Goal: Information Seeking & Learning: Find specific fact

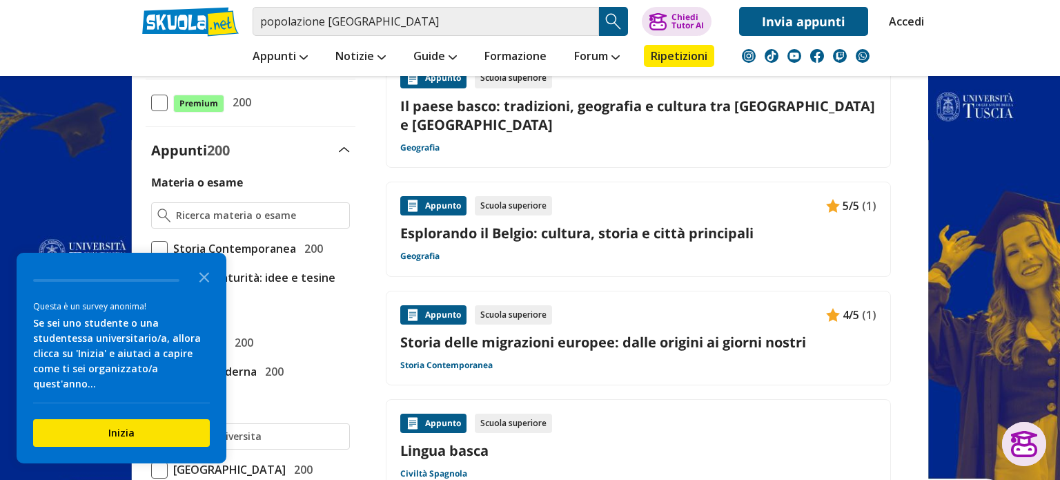
scroll to position [286, 0]
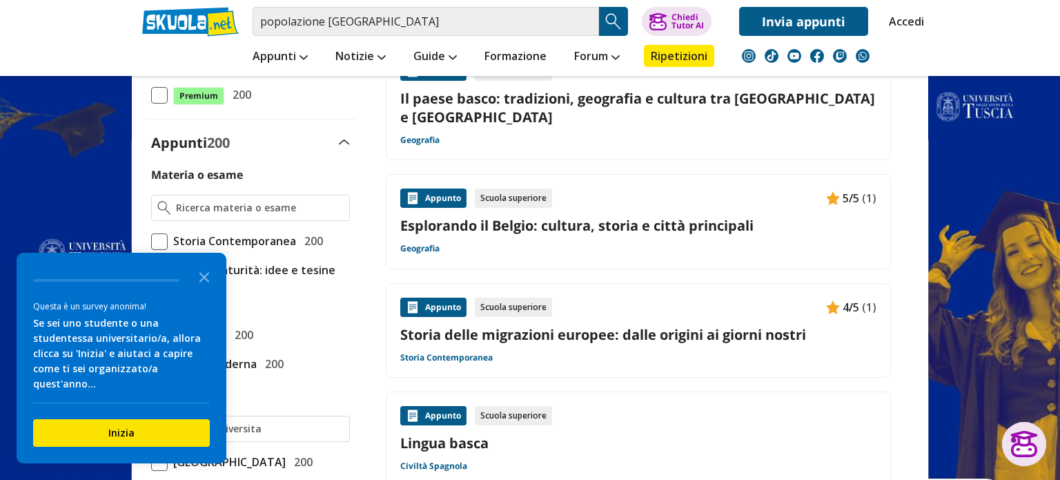
click at [445, 433] on link "Lingua basca" at bounding box center [638, 442] width 476 height 19
drag, startPoint x: 397, startPoint y: 19, endPoint x: 408, endPoint y: 18, distance: 11.1
click at [408, 18] on input "popolazione [GEOGRAPHIC_DATA]" at bounding box center [426, 21] width 346 height 29
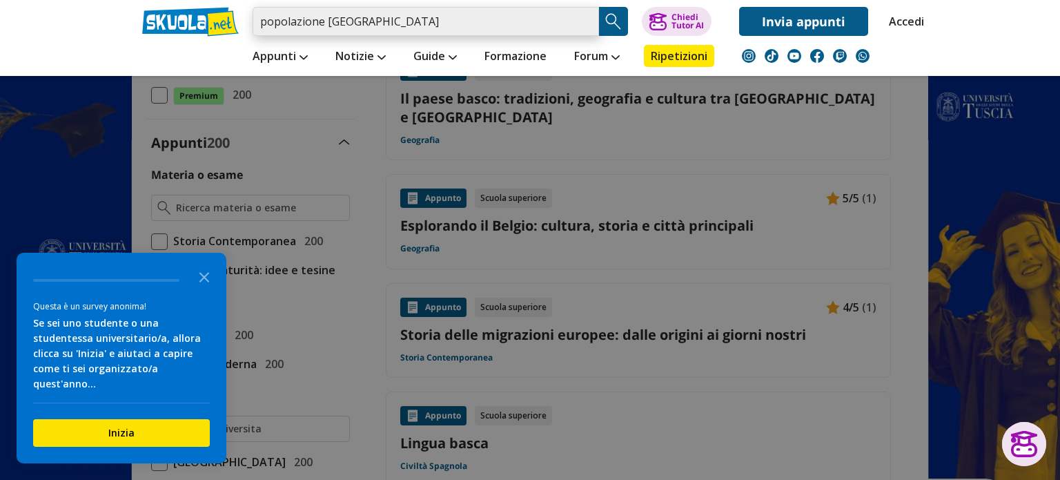
drag, startPoint x: 324, startPoint y: 22, endPoint x: 231, endPoint y: 30, distance: 94.2
click at [231, 30] on div "popolazione paesi baschi Caricamento in corso... Trova un tutor esperto su ques…" at bounding box center [530, 18] width 796 height 36
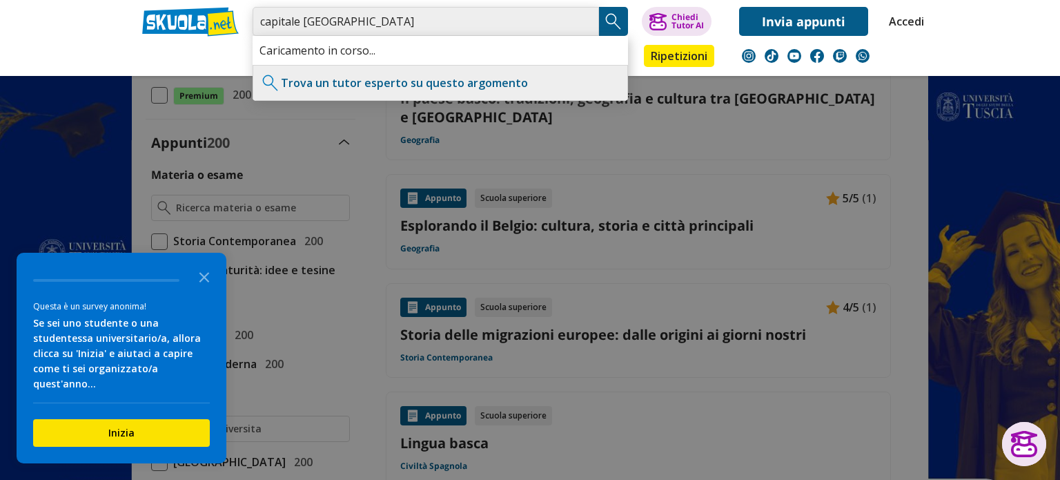
type input "capitale paesi baschi"
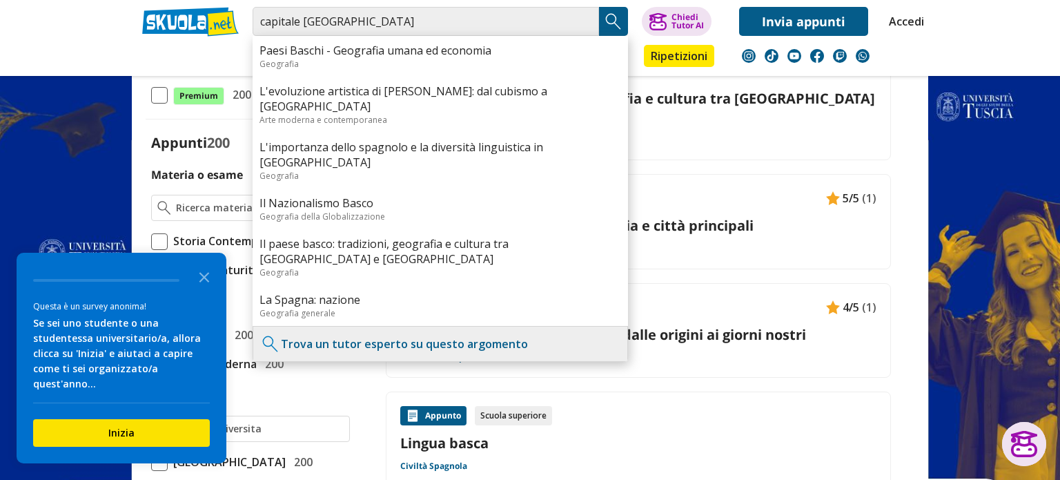
click at [275, 331] on label "Geografia 200" at bounding box center [250, 335] width 199 height 18
click at [151, 335] on input "Geografia 200" at bounding box center [151, 335] width 0 height 0
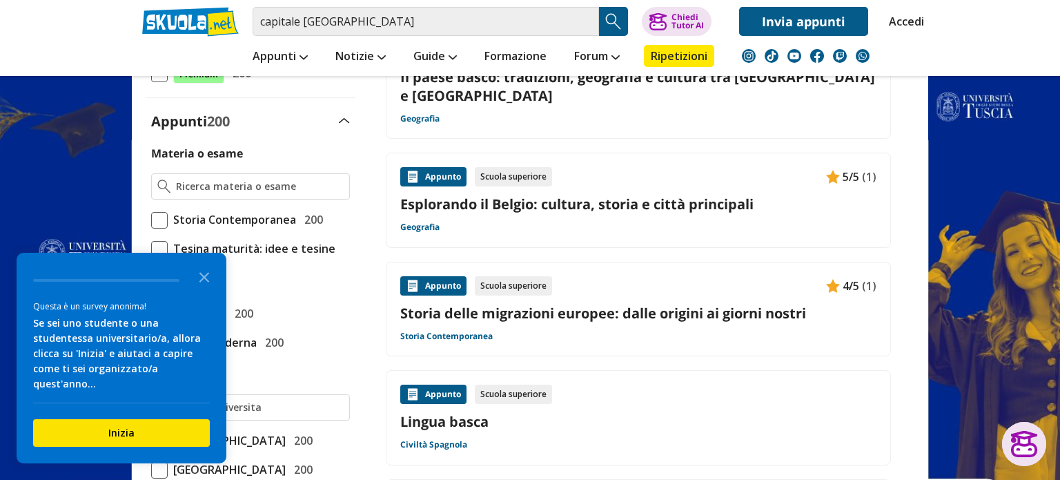
scroll to position [0, 0]
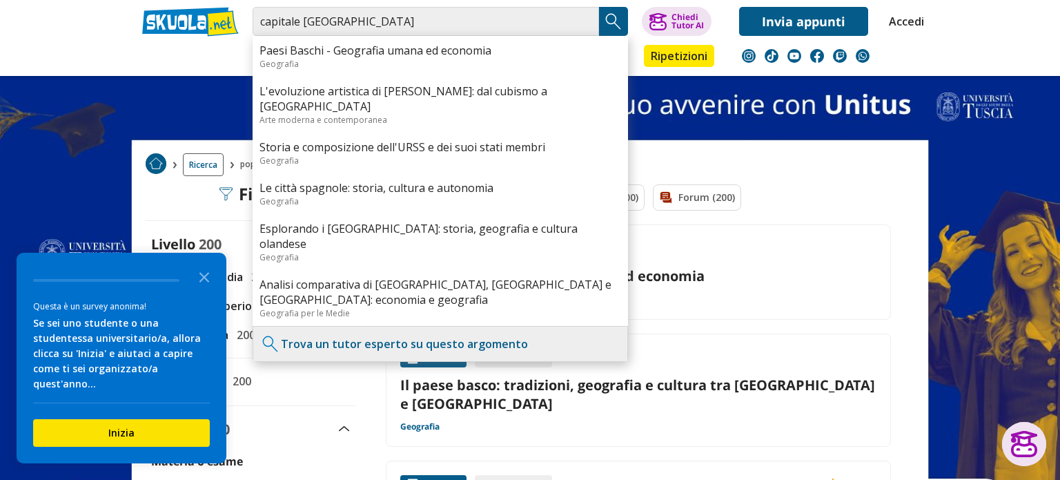
drag, startPoint x: 874, startPoint y: 147, endPoint x: 869, endPoint y: 153, distance: 7.9
click at [873, 148] on div "Ricerca popolazione paesi baschi" at bounding box center [530, 164] width 796 height 39
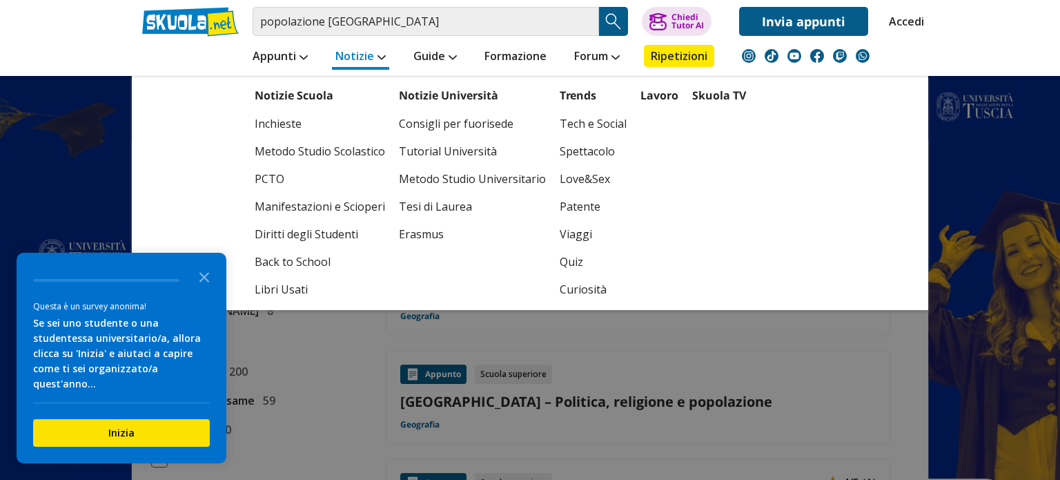
scroll to position [825, 0]
